Goal: Task Accomplishment & Management: Use online tool/utility

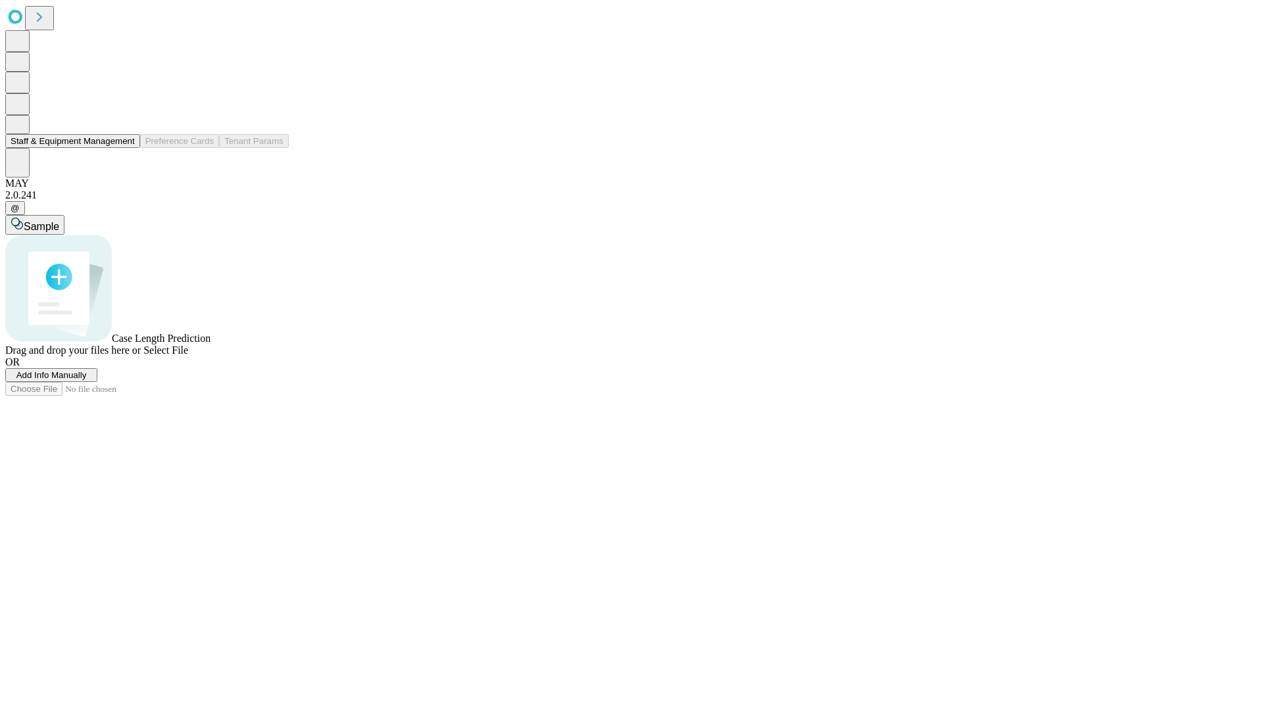
click at [126, 148] on button "Staff & Equipment Management" at bounding box center [72, 141] width 135 height 14
